Goal: Transaction & Acquisition: Purchase product/service

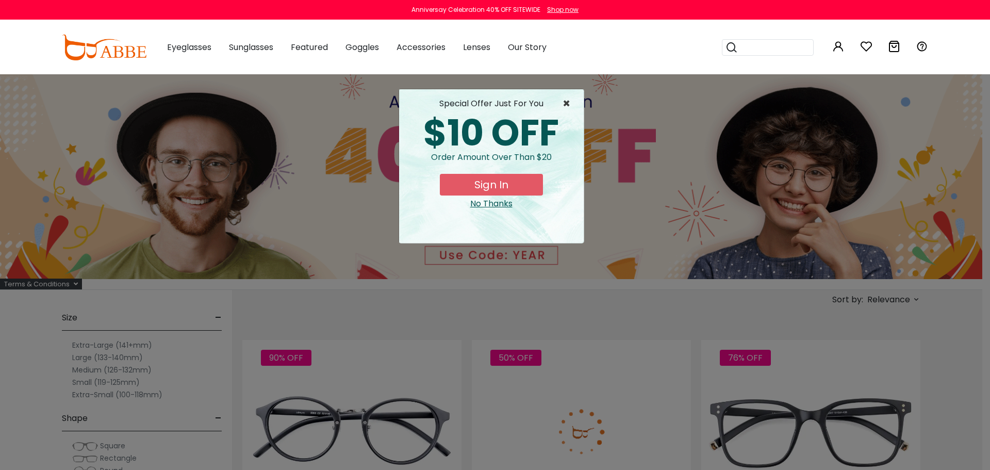
click at [565, 97] on span "×" at bounding box center [569, 103] width 13 height 12
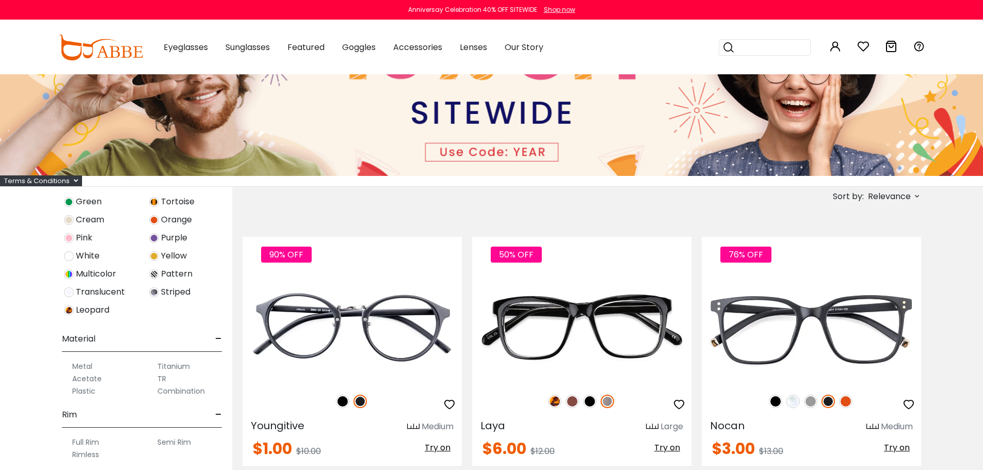
scroll to position [432, 0]
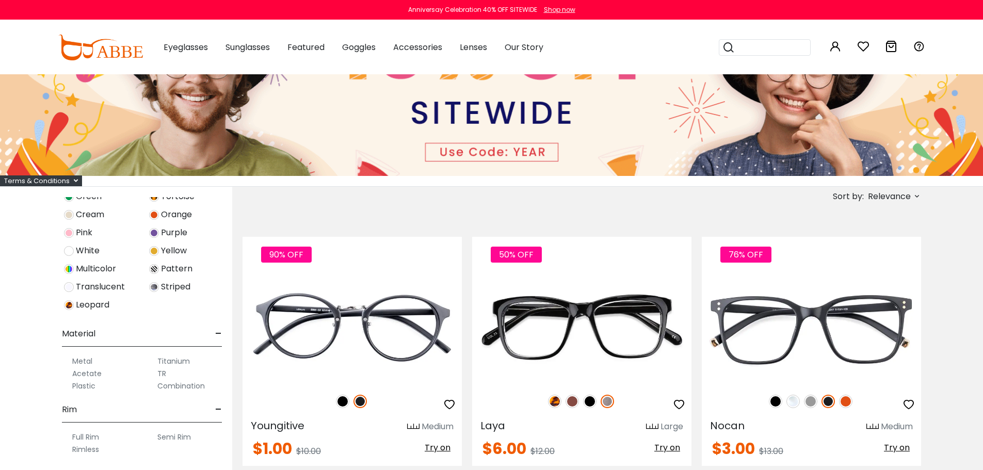
click at [175, 362] on label "Titanium" at bounding box center [173, 361] width 32 height 12
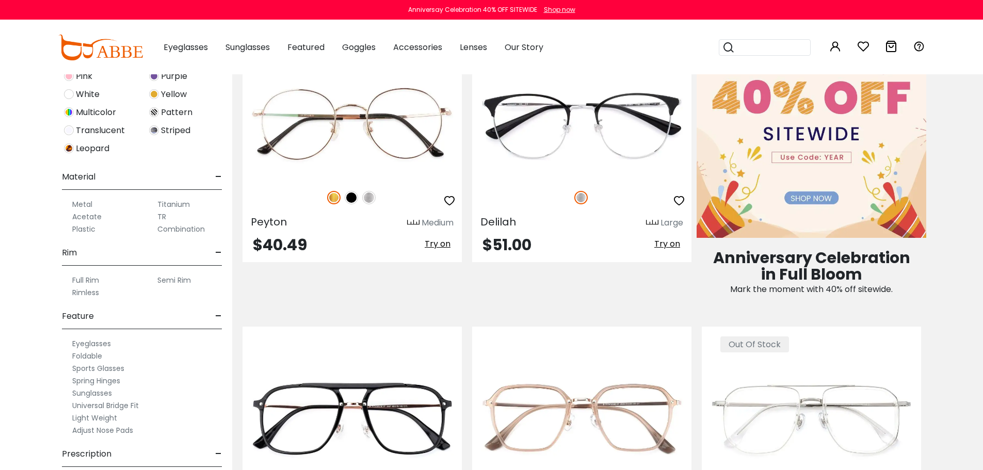
scroll to position [453, 0]
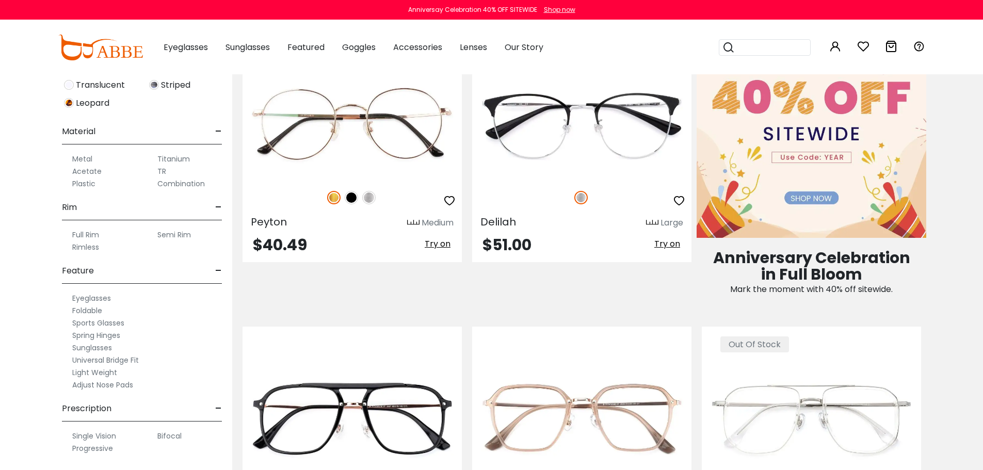
click at [118, 384] on label "Adjust Nose Pads" at bounding box center [102, 385] width 61 height 12
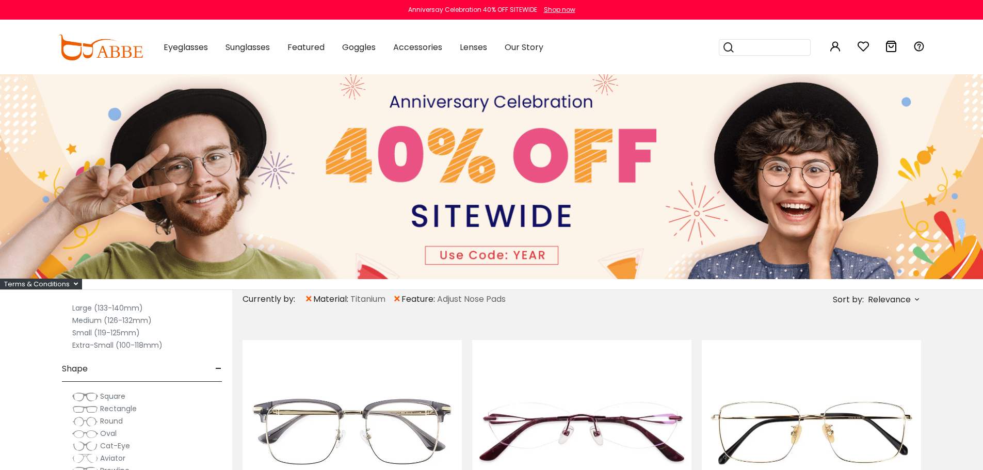
scroll to position [52, 0]
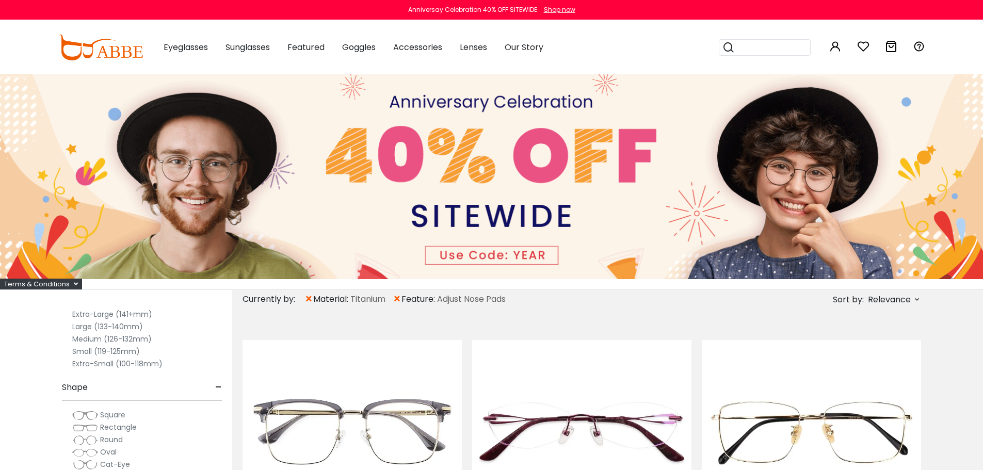
click at [98, 325] on label "Large (133-140mm)" at bounding box center [107, 326] width 71 height 12
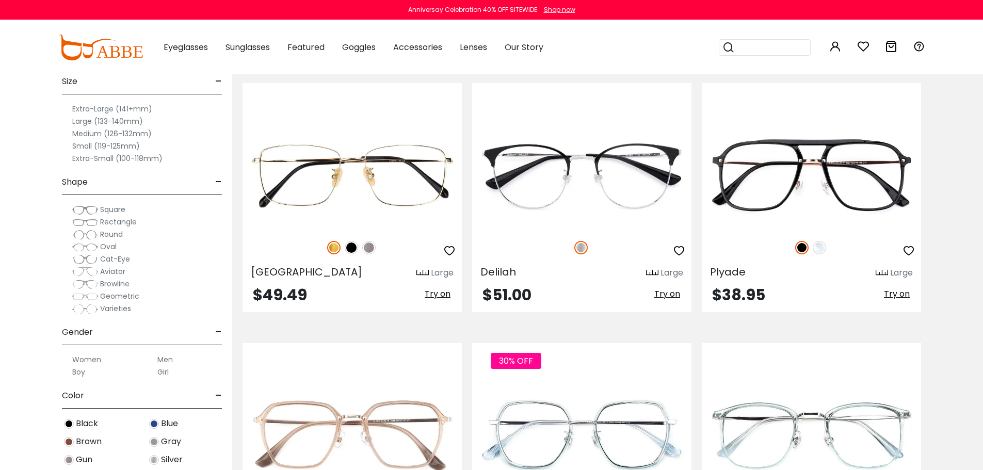
scroll to position [206, 0]
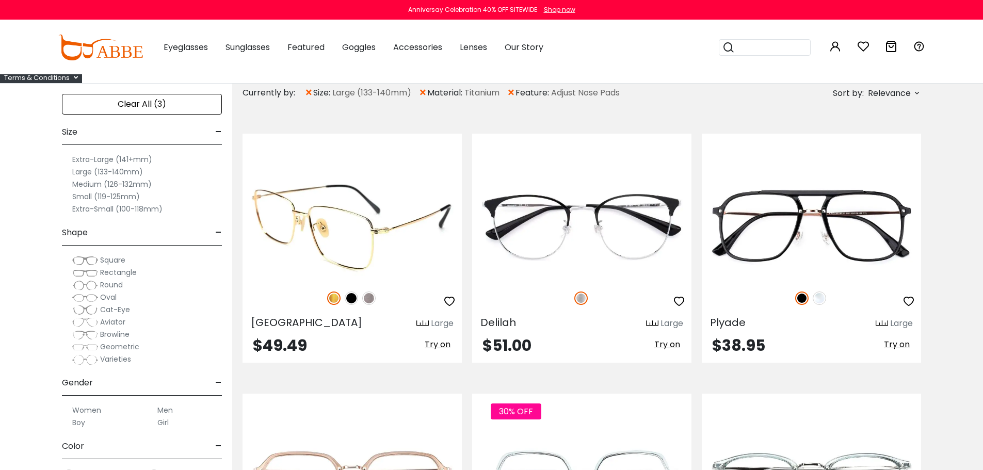
click at [369, 219] on img at bounding box center [351, 226] width 219 height 110
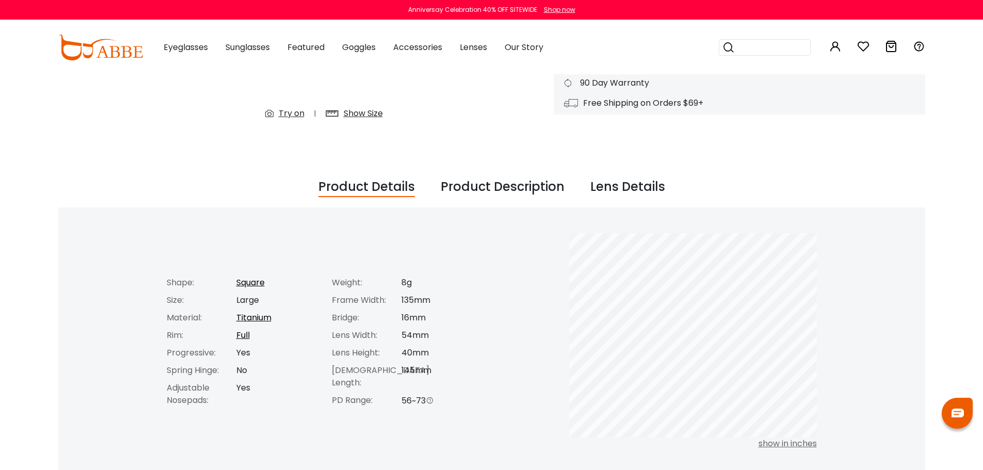
scroll to position [309, 0]
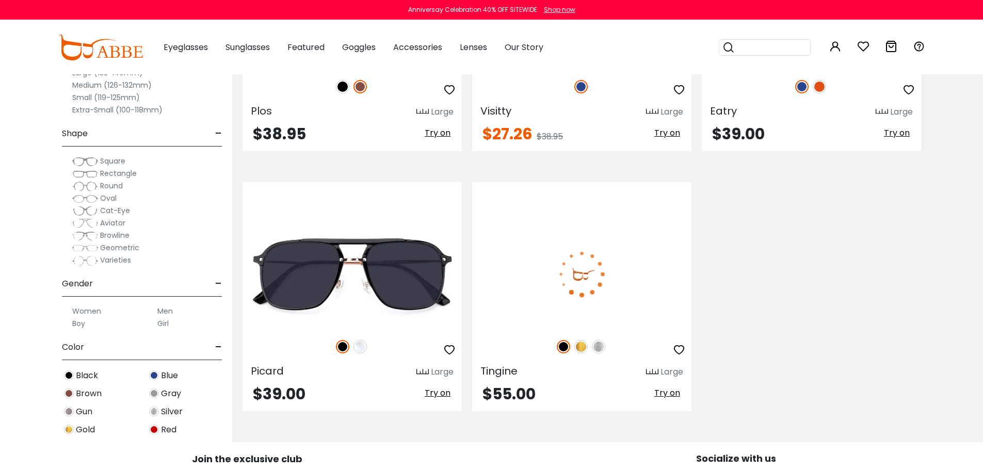
scroll to position [679, 0]
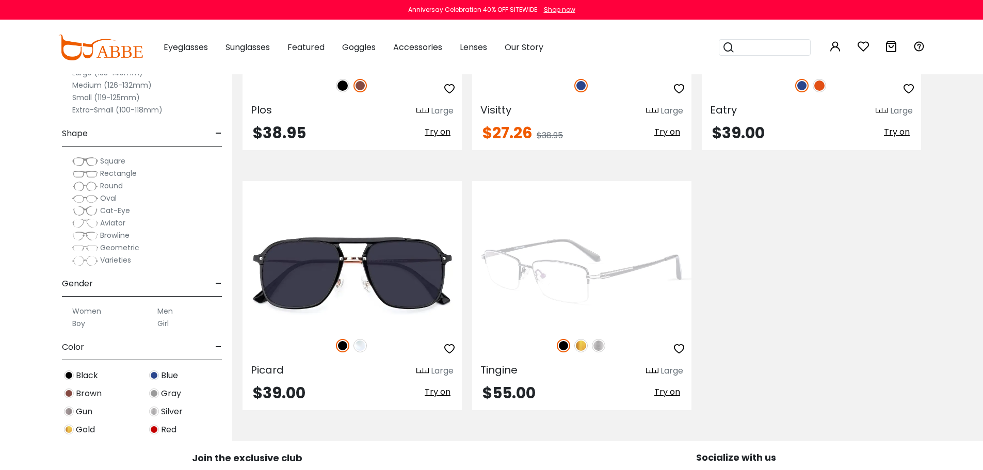
click at [598, 291] on img at bounding box center [581, 273] width 219 height 110
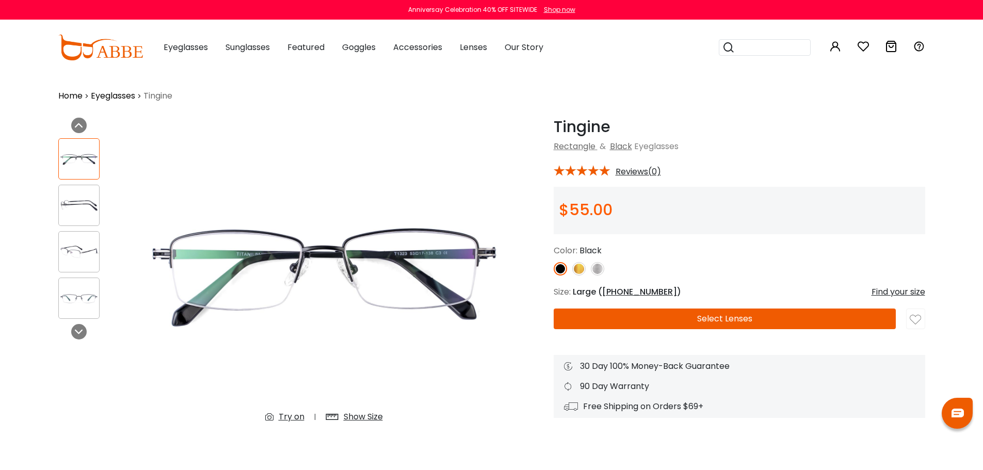
click at [576, 272] on img at bounding box center [578, 268] width 13 height 13
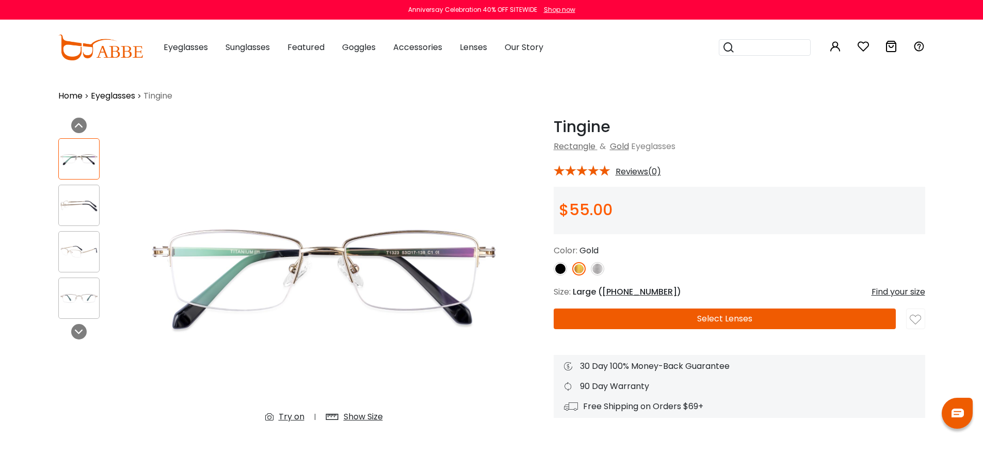
click at [76, 203] on img at bounding box center [79, 205] width 40 height 20
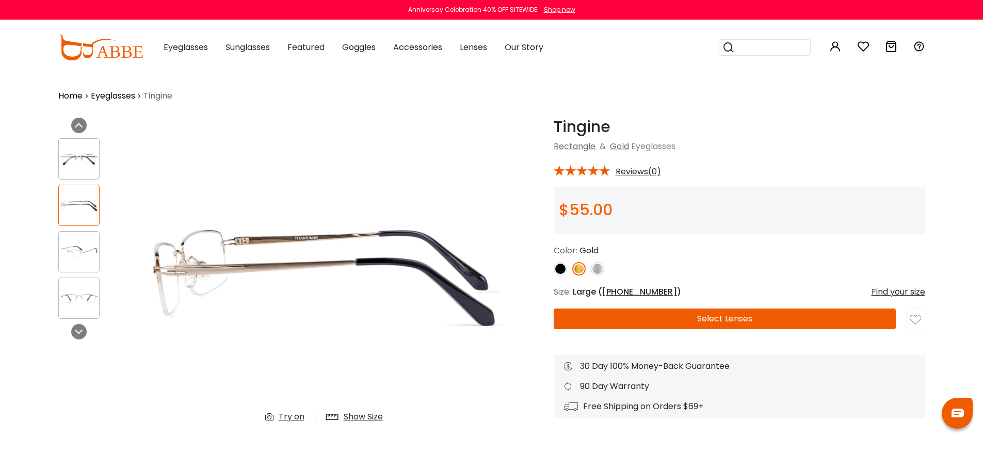
click at [75, 236] on div at bounding box center [78, 251] width 41 height 41
click at [75, 257] on img at bounding box center [79, 252] width 40 height 20
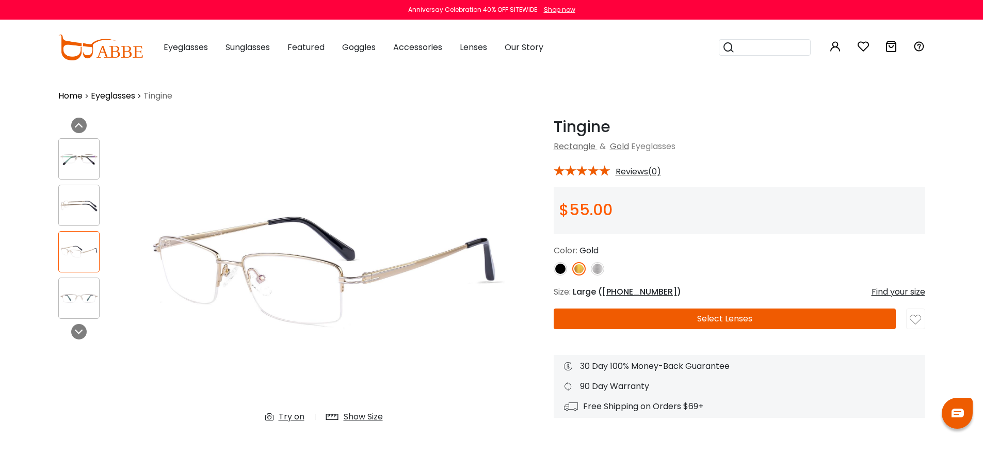
click at [78, 291] on img at bounding box center [79, 298] width 40 height 20
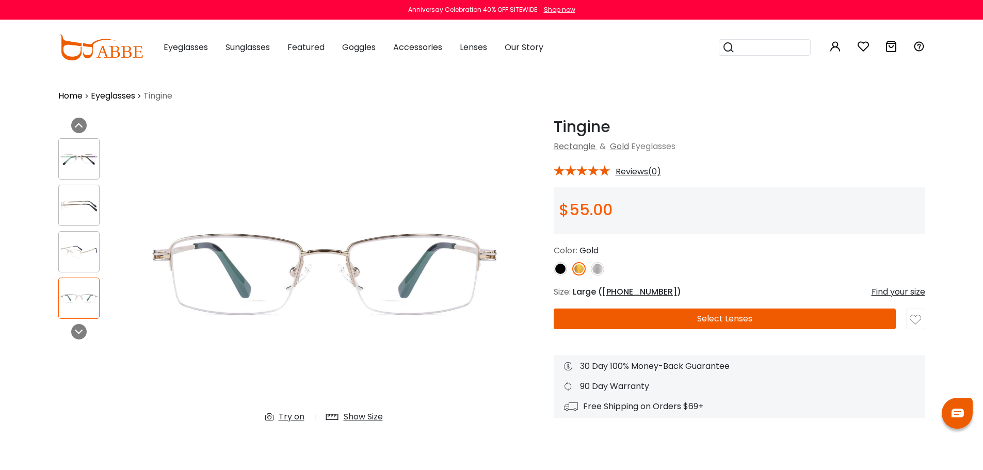
click at [85, 207] on img at bounding box center [79, 205] width 40 height 20
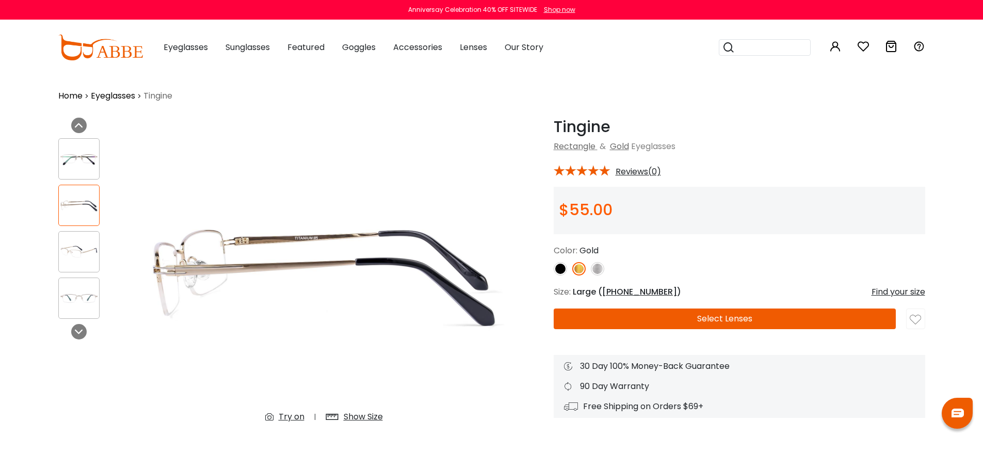
click at [601, 270] on img at bounding box center [597, 268] width 13 height 13
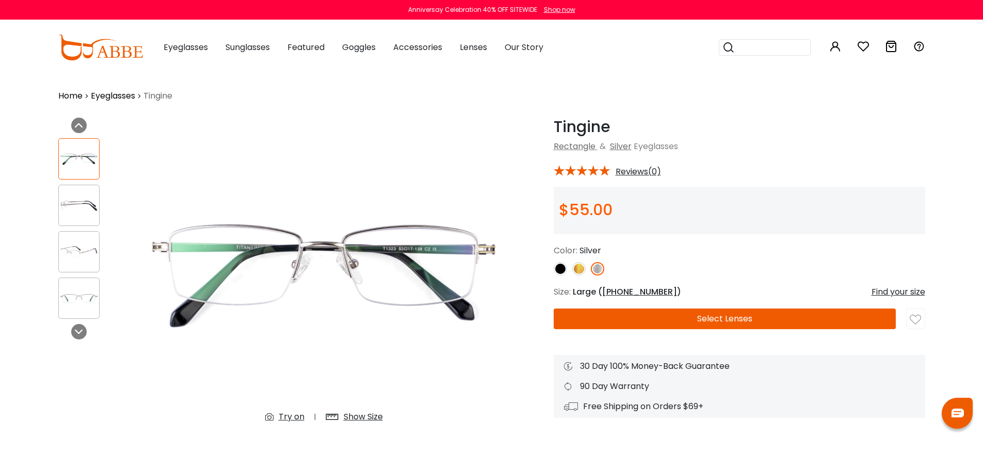
click at [75, 210] on img at bounding box center [79, 205] width 40 height 20
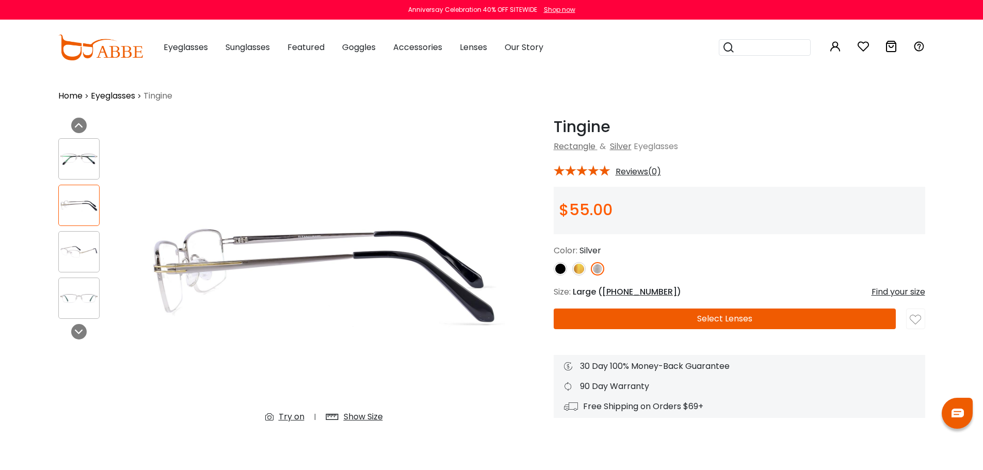
click at [78, 152] on img at bounding box center [79, 159] width 40 height 20
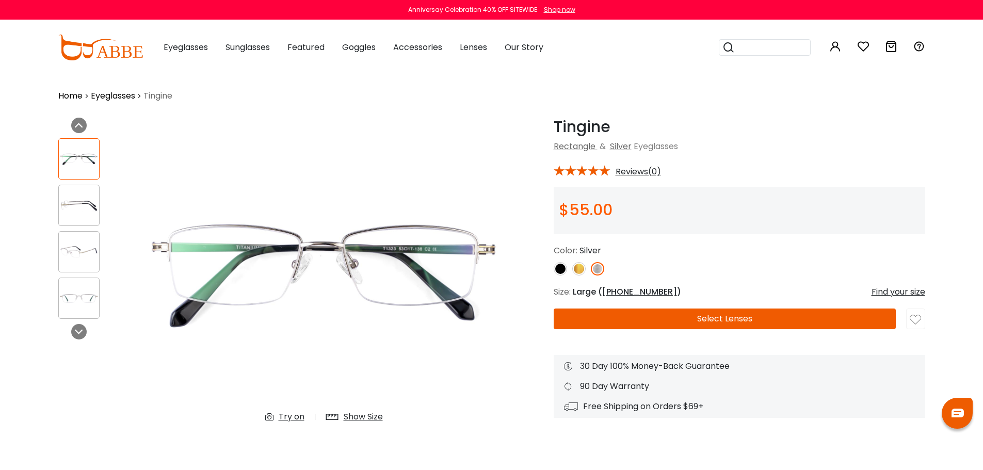
click at [582, 268] on img at bounding box center [578, 268] width 13 height 13
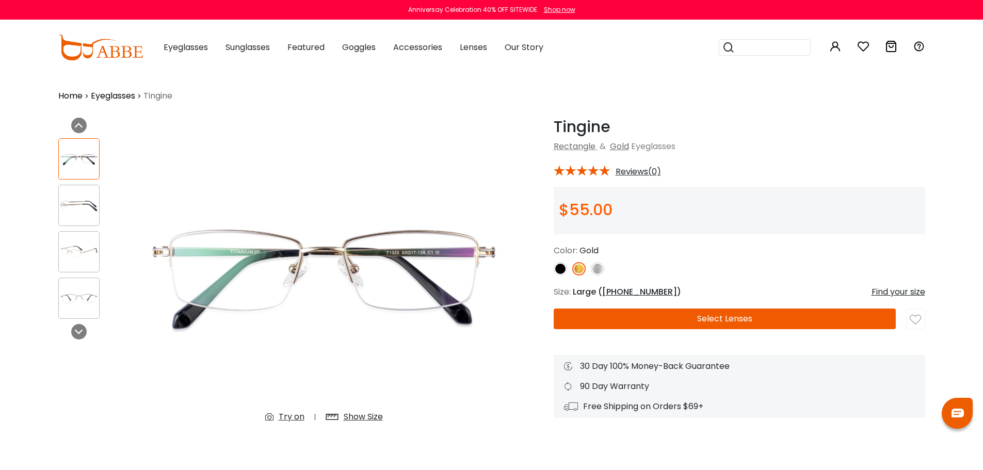
click at [596, 268] on img at bounding box center [597, 268] width 13 height 13
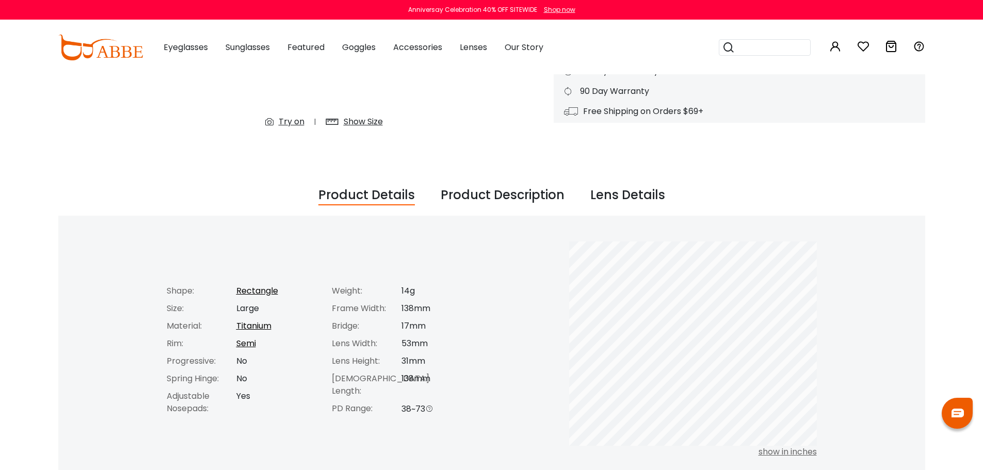
scroll to position [309, 0]
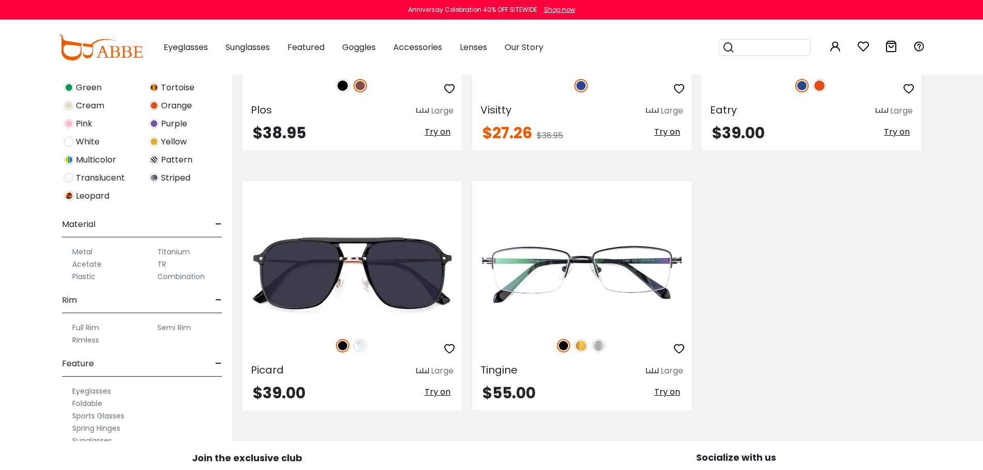
scroll to position [361, 0]
click at [82, 252] on label "Metal" at bounding box center [82, 250] width 20 height 12
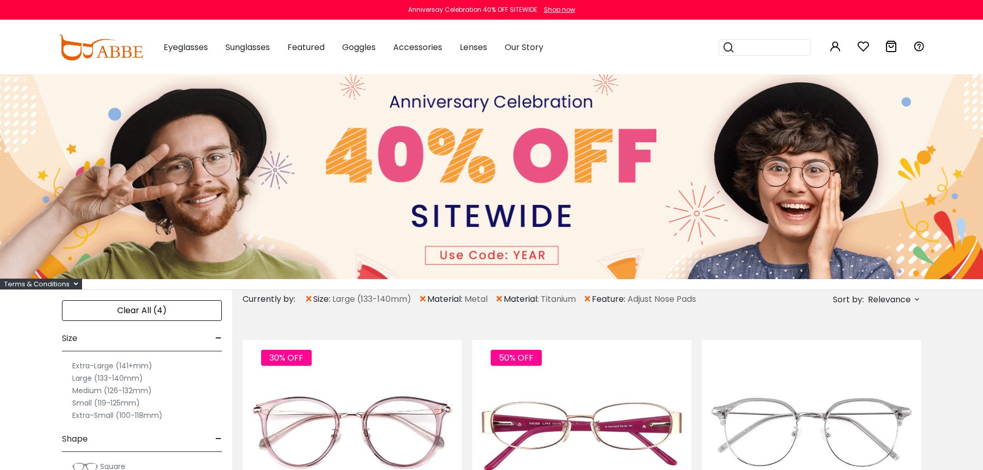
click at [501, 297] on span "×" at bounding box center [499, 299] width 9 height 19
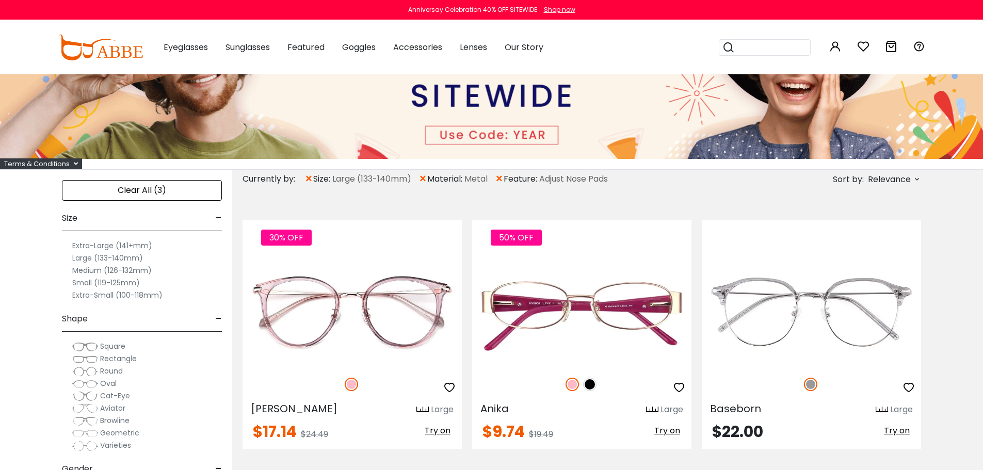
scroll to position [103, 0]
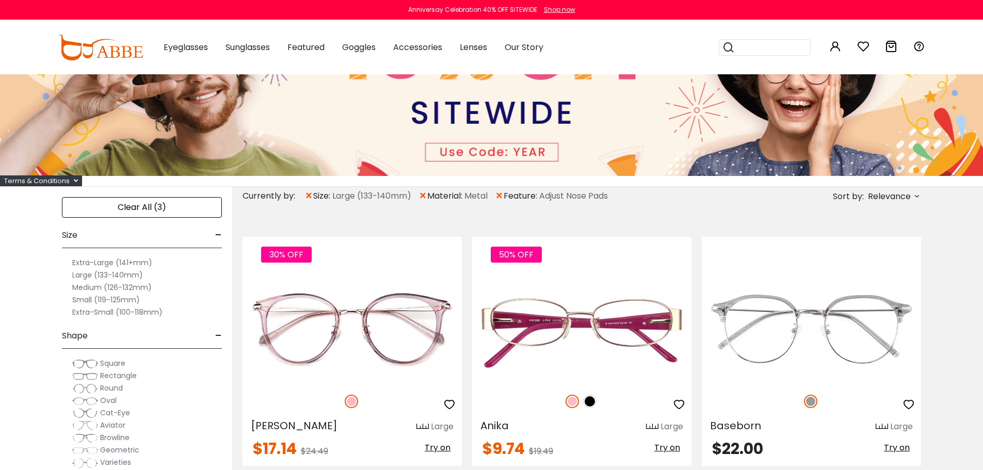
click at [892, 195] on span "Relevance" at bounding box center [889, 196] width 43 height 19
click at [841, 264] on label "Prices Low To High" at bounding box center [878, 263] width 74 height 12
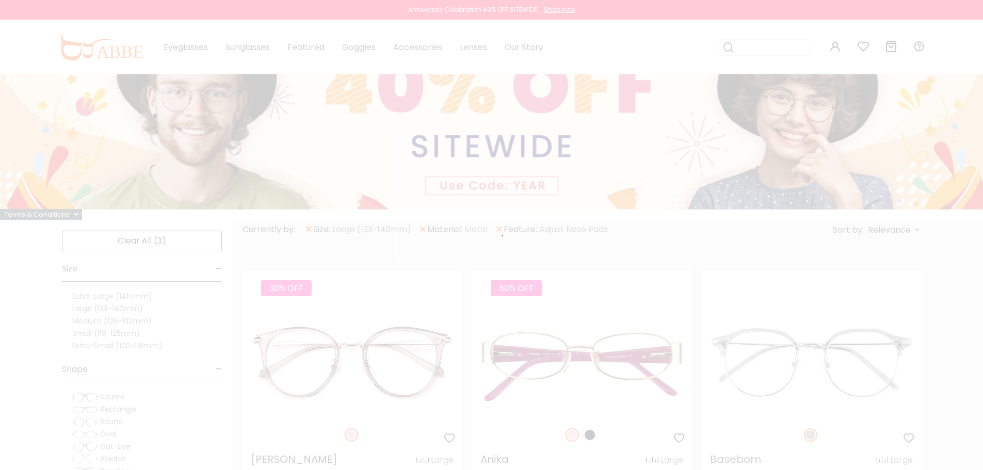
scroll to position [56, 0]
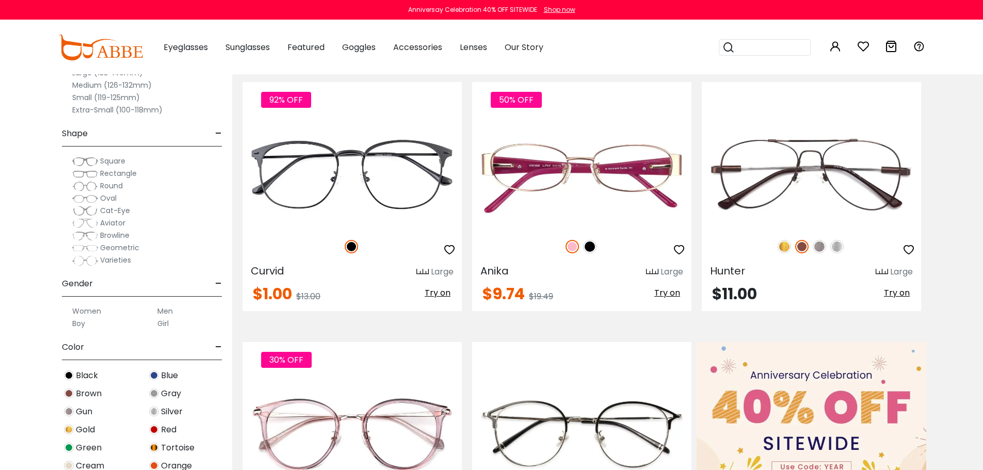
scroll to position [206, 0]
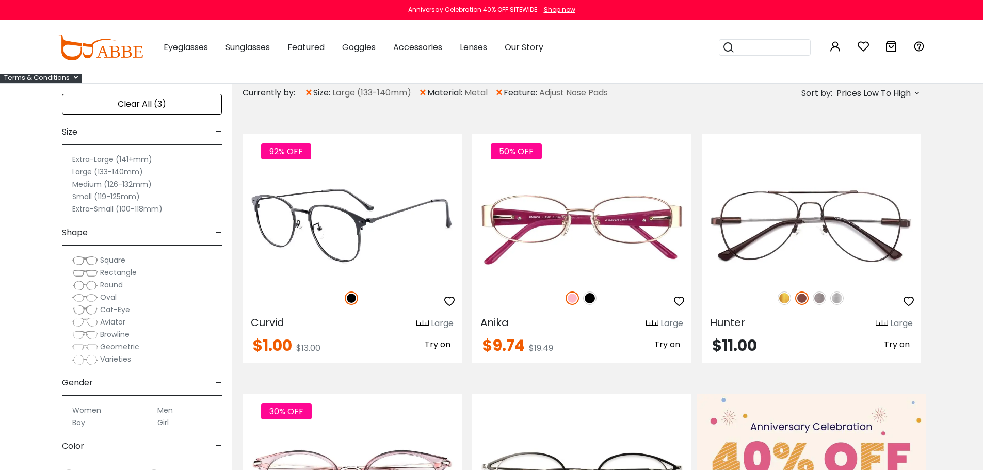
click at [358, 239] on img at bounding box center [351, 226] width 219 height 110
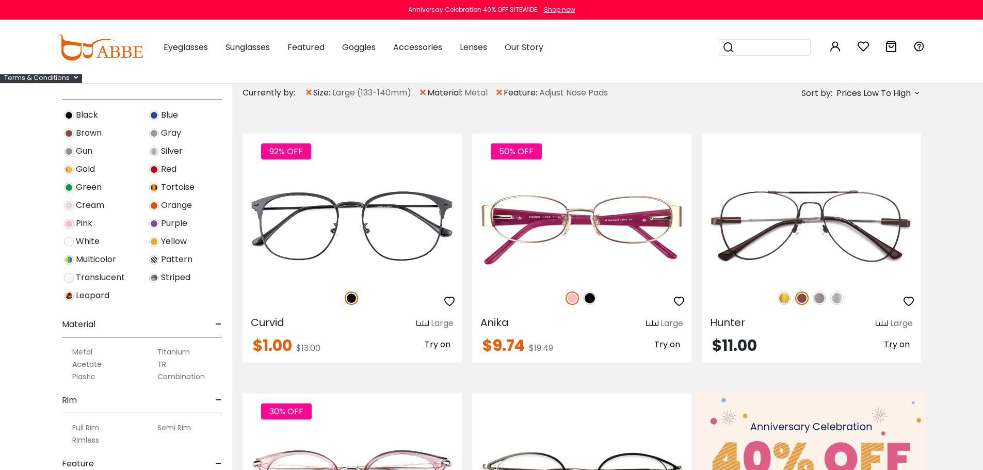
scroll to position [361, 0]
click at [178, 348] on label "Titanium" at bounding box center [173, 350] width 32 height 12
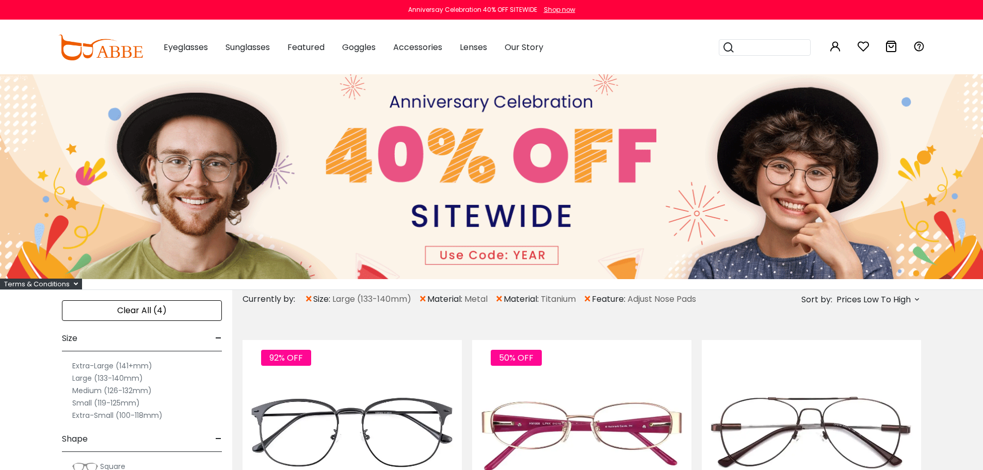
click at [425, 298] on span "×" at bounding box center [422, 299] width 9 height 19
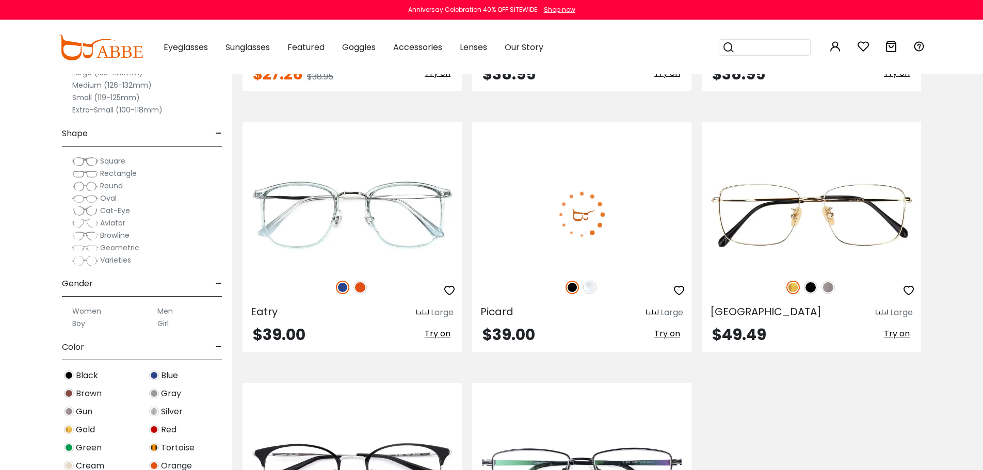
scroll to position [464, 0]
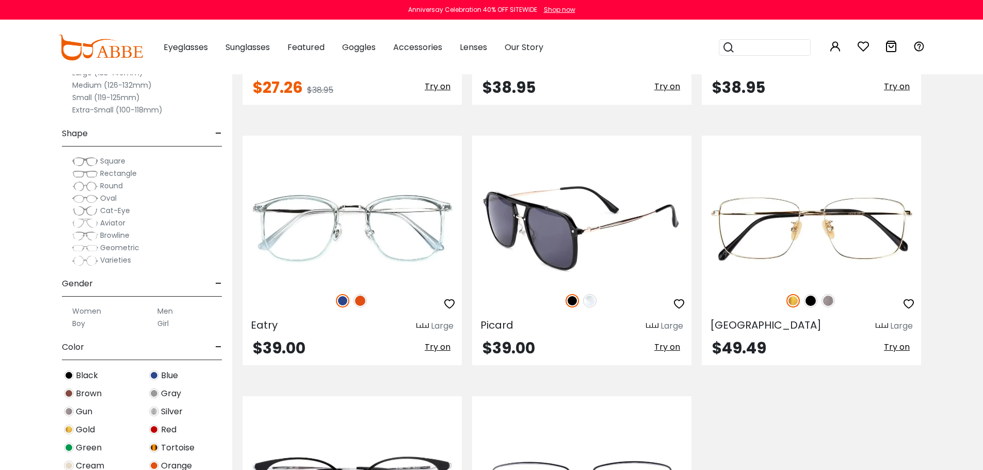
click at [567, 234] on img at bounding box center [581, 228] width 219 height 110
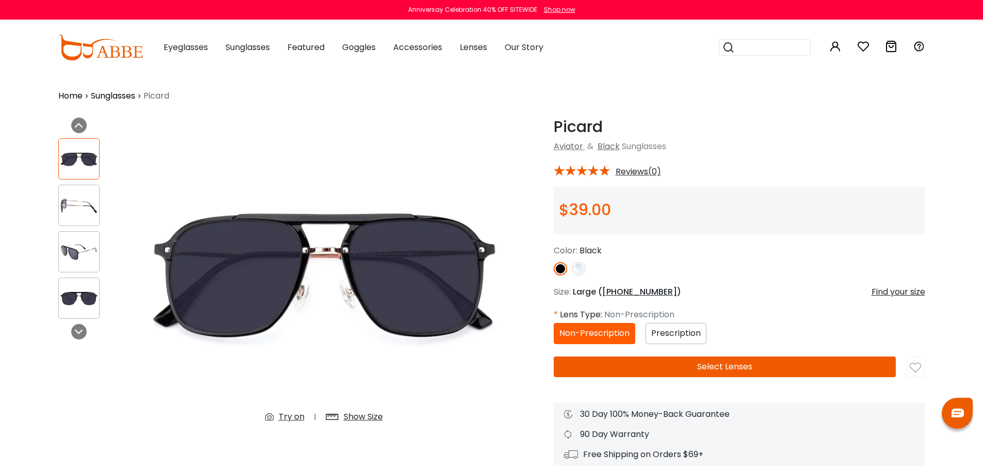
click at [71, 290] on img at bounding box center [79, 298] width 40 height 20
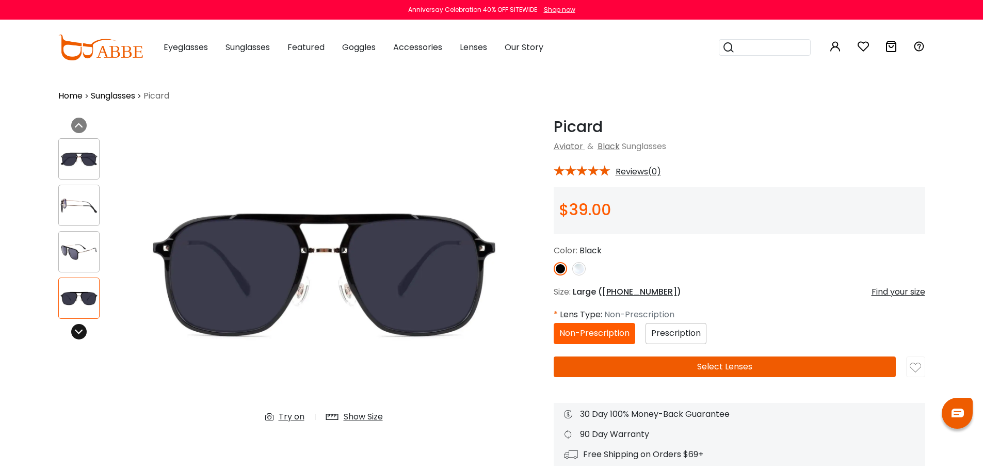
click at [77, 330] on icon at bounding box center [79, 332] width 8 height 8
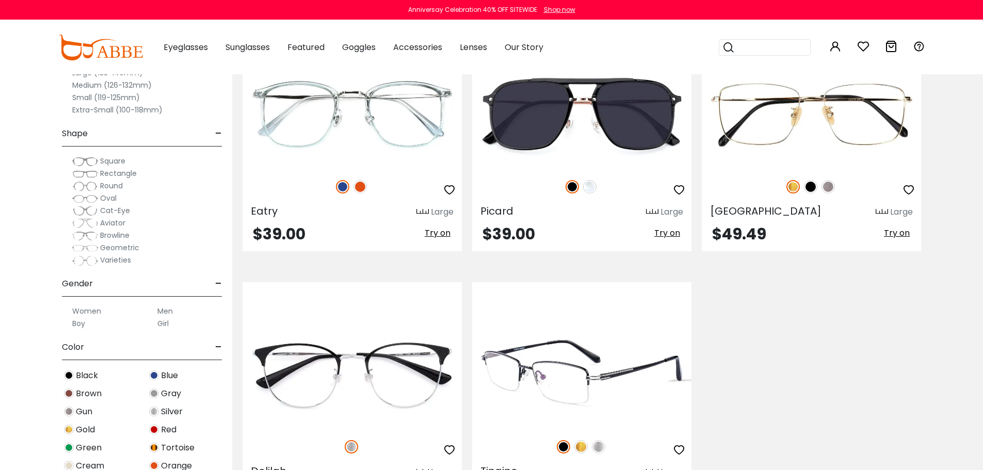
scroll to position [464, 0]
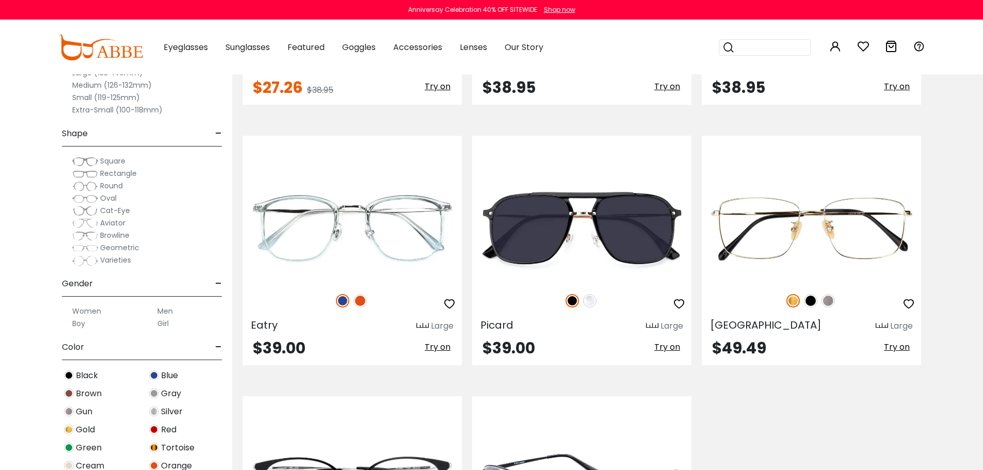
click at [548, 370] on div "30% OFF Visitty Large $27.26 $38.95" at bounding box center [581, 250] width 689 height 781
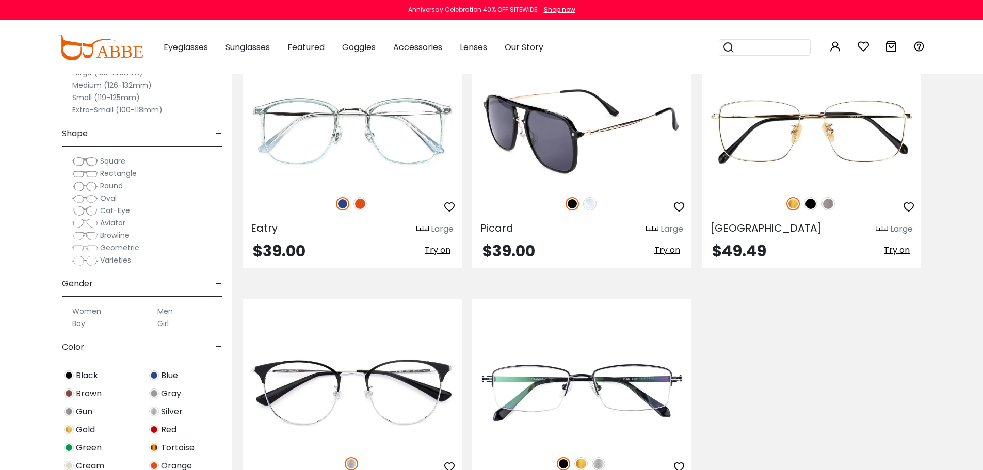
scroll to position [567, 0]
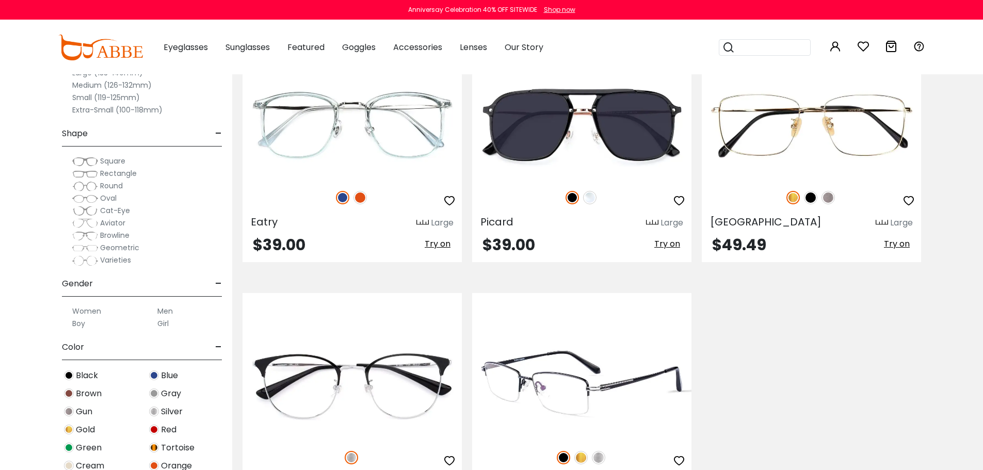
click at [576, 396] on img at bounding box center [581, 385] width 219 height 110
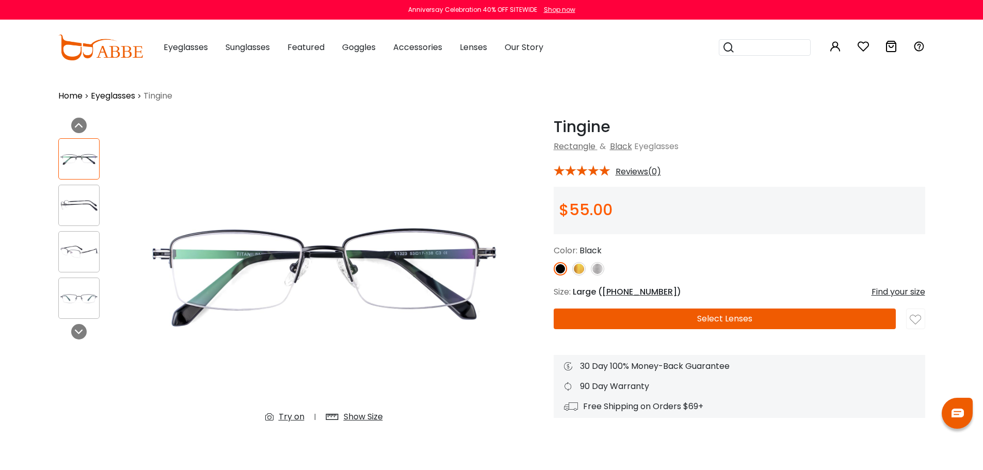
click at [689, 320] on button "Select Lenses" at bounding box center [724, 318] width 342 height 21
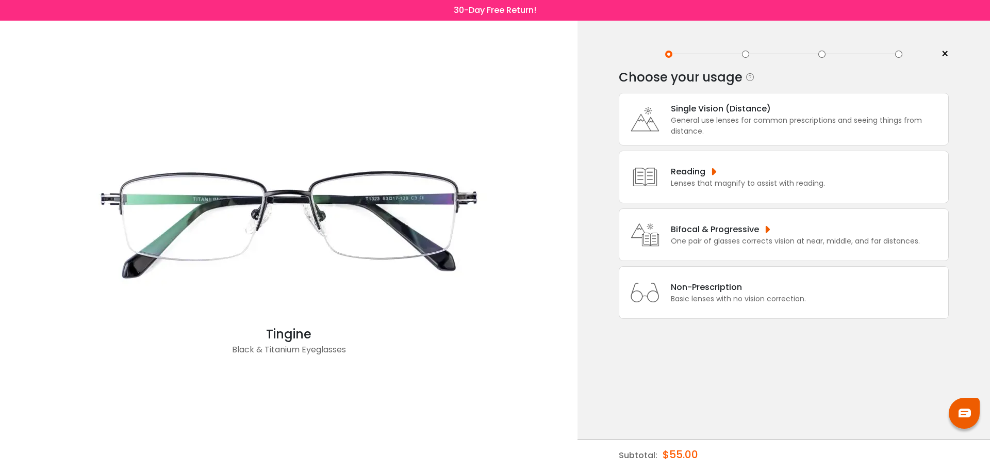
click at [743, 112] on div "Single Vision (Distance)" at bounding box center [807, 108] width 272 height 13
